Goal: Find specific page/section: Find specific page/section

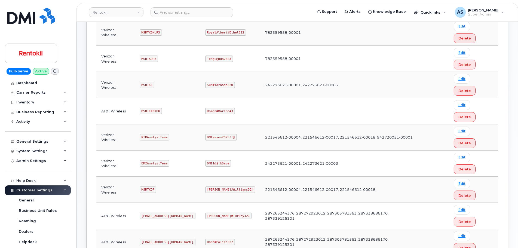
scroll to position [163, 0]
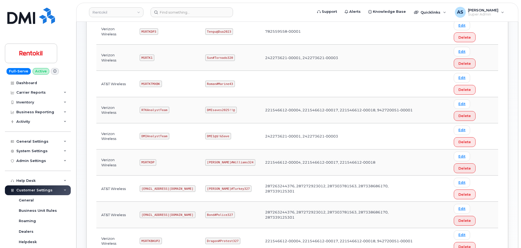
copy code "Pinkmailbox472##"
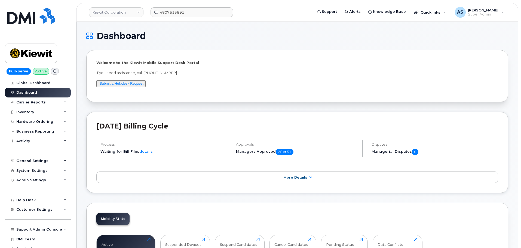
scroll to position [136, 0]
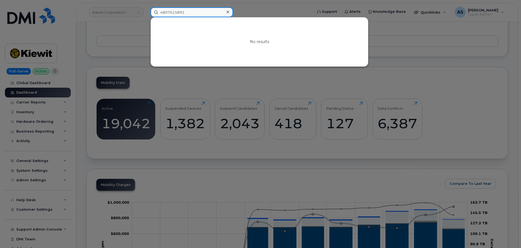
drag, startPoint x: 188, startPoint y: 10, endPoint x: 93, endPoint y: 11, distance: 95.3
click at [146, 14] on div "4807615891 No results" at bounding box center [229, 12] width 167 height 10
paste input "5024321496"
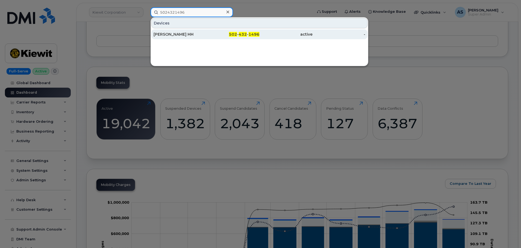
type input "5024321496"
click at [182, 36] on div "[PERSON_NAME] HH" at bounding box center [180, 34] width 53 height 5
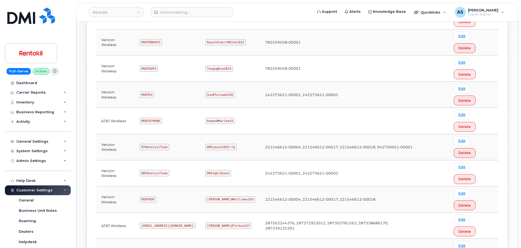
scroll to position [136, 0]
